Goal: Transaction & Acquisition: Subscribe to service/newsletter

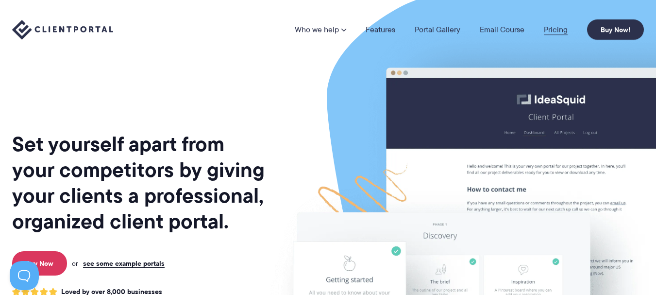
click at [552, 29] on link "Pricing" at bounding box center [556, 30] width 24 height 8
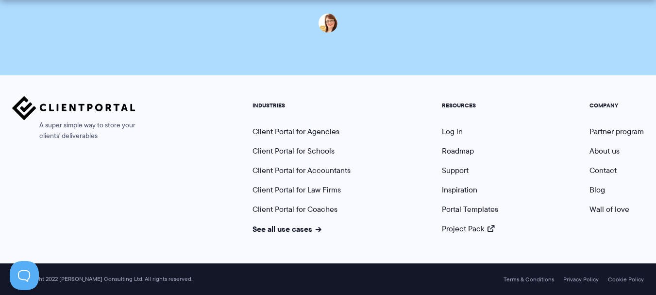
click at [125, 193] on div "A super simple way to store your clients' deliverables" at bounding box center [73, 165] width 123 height 138
